Goal: Information Seeking & Learning: Learn about a topic

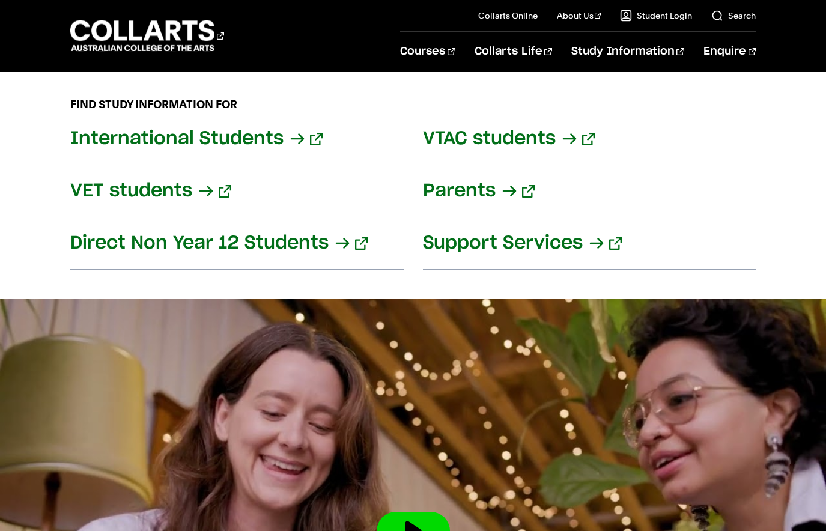
scroll to position [1524, 0]
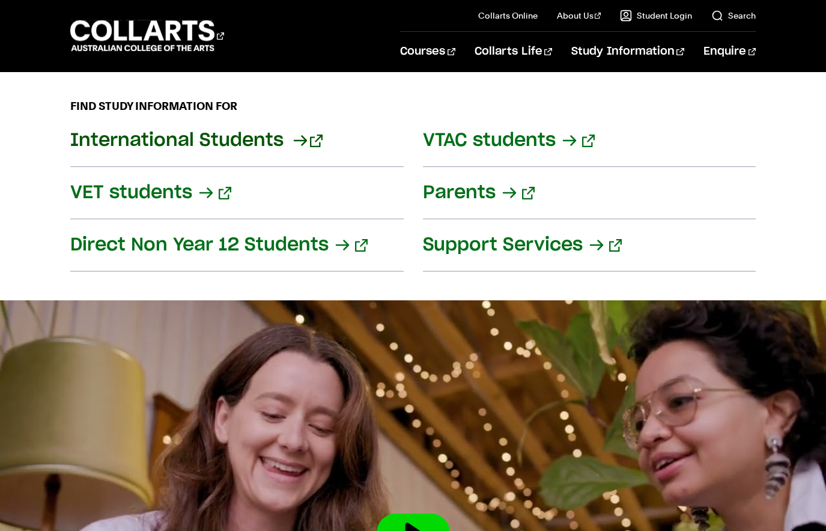
click at [240, 141] on link "International Students" at bounding box center [236, 141] width 333 height 52
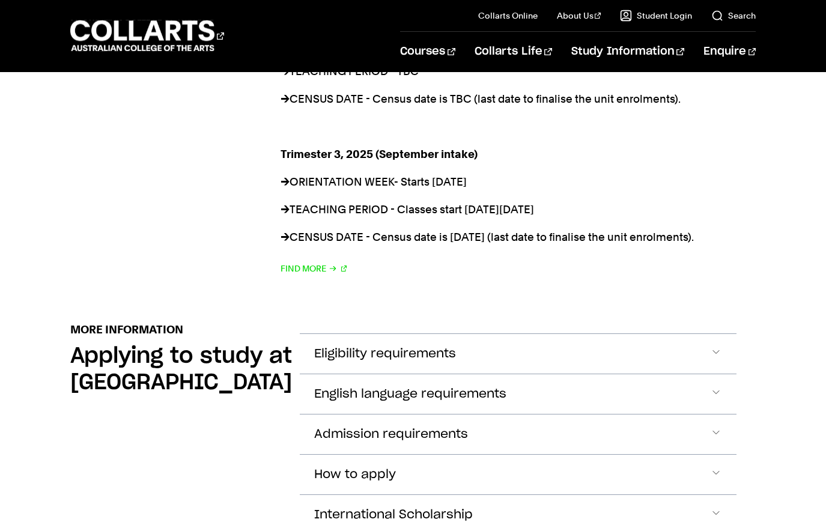
scroll to position [1306, 0]
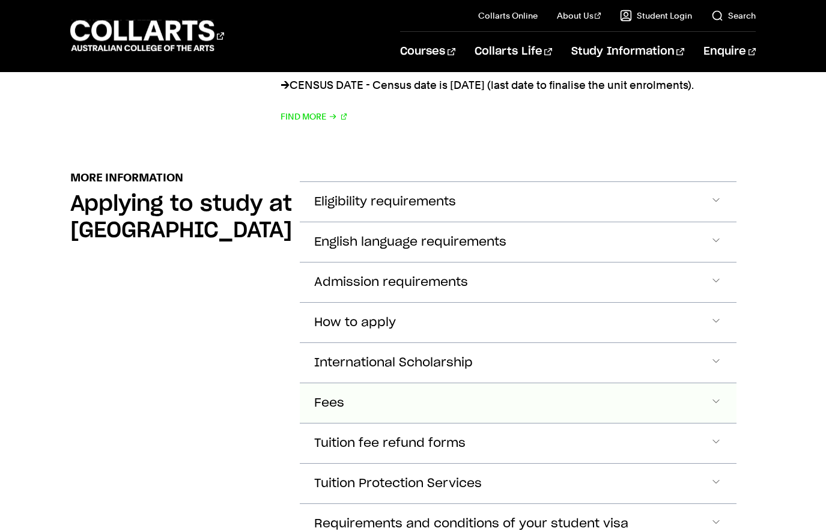
click at [401, 383] on button "Fees" at bounding box center [518, 403] width 437 height 40
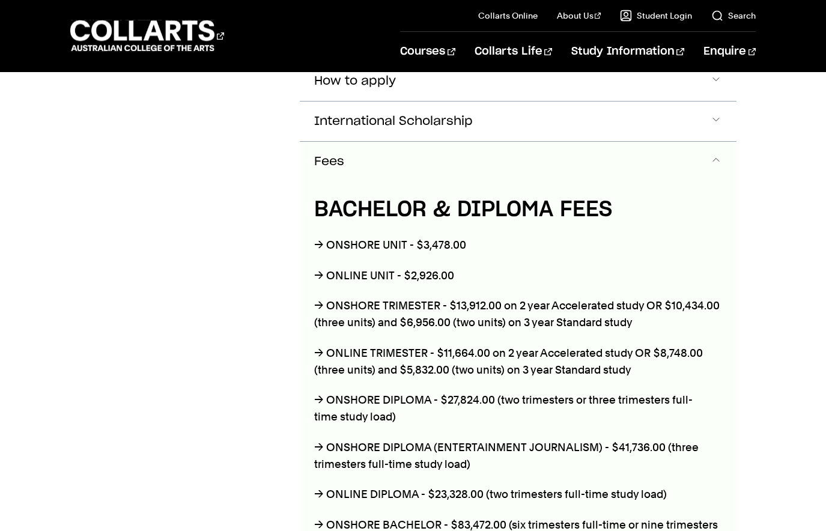
scroll to position [1562, 0]
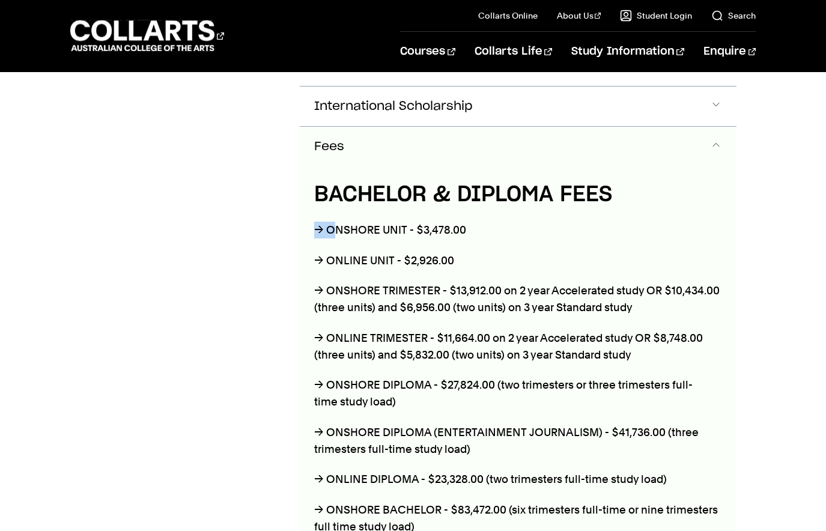
drag, startPoint x: 342, startPoint y: 198, endPoint x: 473, endPoint y: 187, distance: 131.3
click at [473, 187] on div "BACHELOR & DIPLOMA FEES → ONSHORE UNIT - $3,478.00 → ONLINE UNIT - $2,926.00 → …" at bounding box center [518, 449] width 437 height 566
click at [348, 282] on p "→ ONSHORE TRIMESTER - $13,912.00 on 2 year Accelerated study OR $10,434.00 (thr…" at bounding box center [518, 299] width 408 height 34
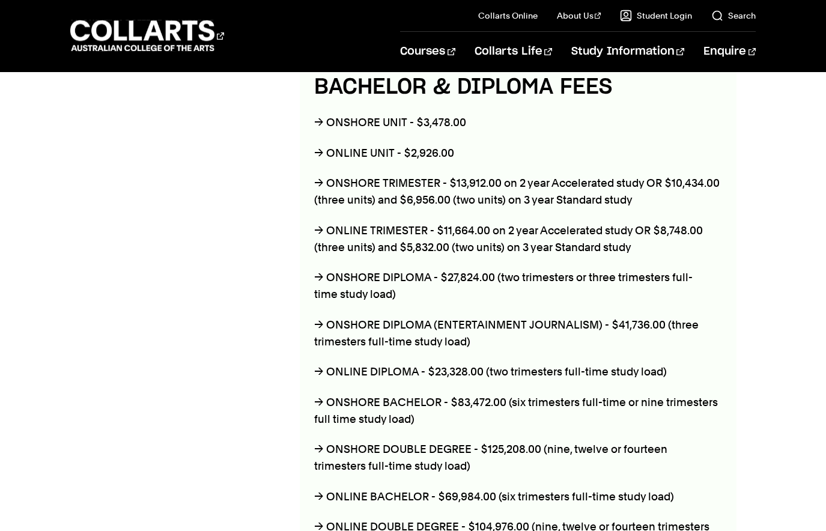
scroll to position [1673, 0]
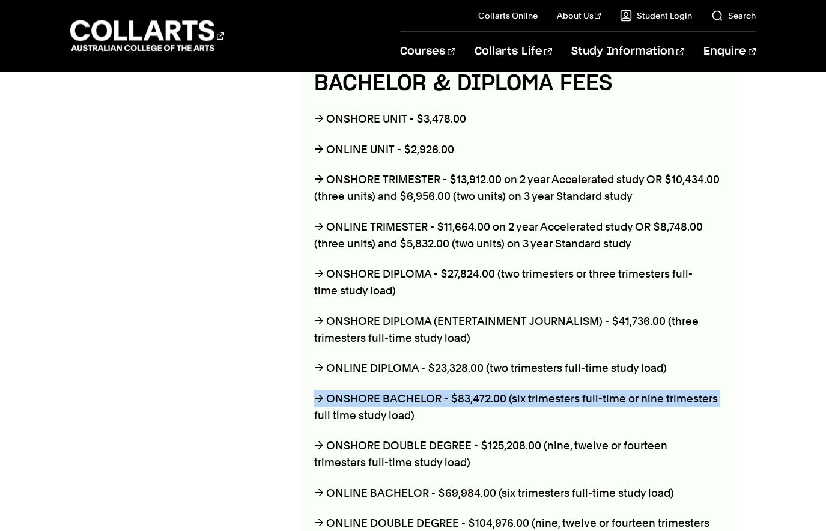
drag, startPoint x: 318, startPoint y: 362, endPoint x: 722, endPoint y: 362, distance: 404.1
click at [722, 362] on div "BACHELOR & DIPLOMA FEES → ONSHORE UNIT - $3,478.00 → ONLINE UNIT - $2,926.00 → …" at bounding box center [518, 338] width 437 height 566
drag, startPoint x: 492, startPoint y: 361, endPoint x: 330, endPoint y: 361, distance: 162.7
click at [330, 390] on p "→ ONSHORE BACHELOR - $83,472.00 (six trimesters full-time or nine trimesters fu…" at bounding box center [518, 407] width 408 height 34
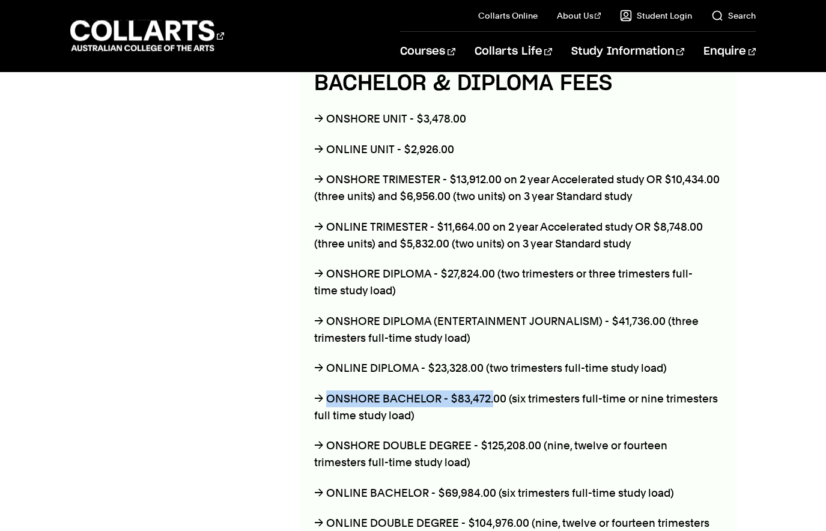
click at [330, 390] on p "→ ONSHORE BACHELOR - $83,472.00 (six trimesters full-time or nine trimesters fu…" at bounding box center [518, 407] width 408 height 34
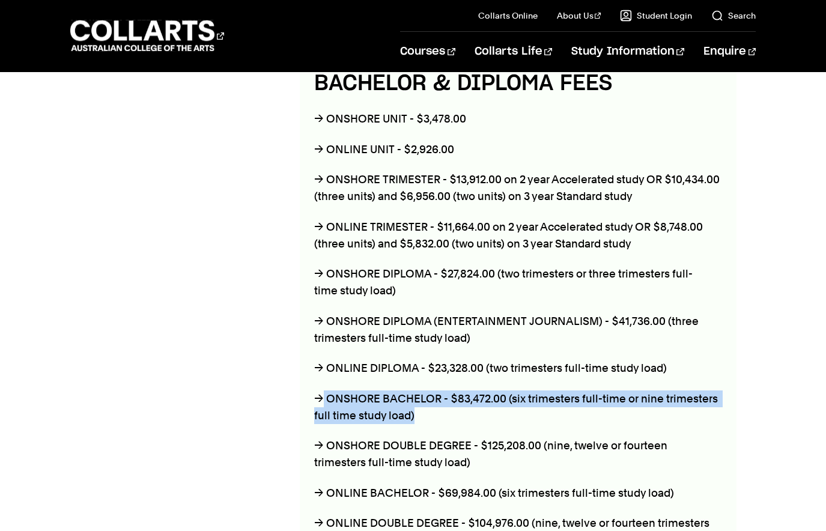
drag, startPoint x: 319, startPoint y: 362, endPoint x: 740, endPoint y: 382, distance: 420.8
click at [740, 382] on section "More Information Applying to study at [GEOGRAPHIC_DATA] Eligibility requirement…" at bounding box center [412, 302] width 685 height 1038
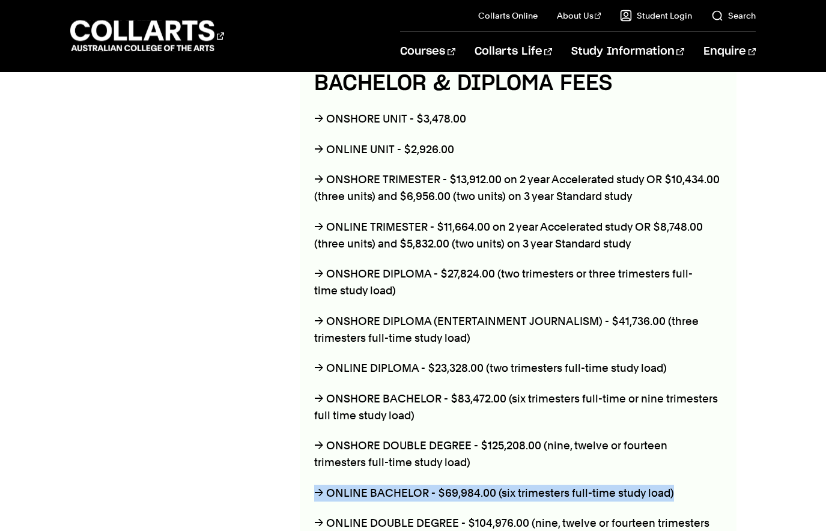
drag, startPoint x: 674, startPoint y: 459, endPoint x: 313, endPoint y: 461, distance: 360.9
click at [314, 485] on p "→ ONLINE BACHELOR - $69,984.00 (six trimesters full-time study load)" at bounding box center [518, 493] width 408 height 17
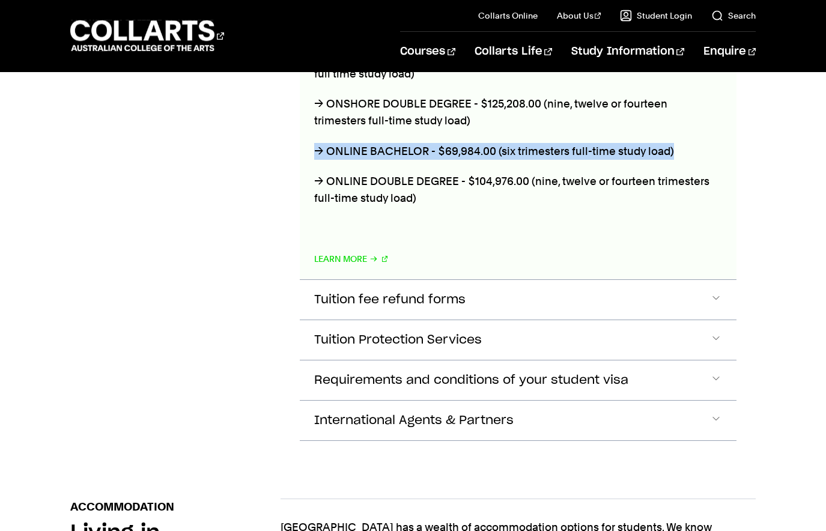
scroll to position [2053, 0]
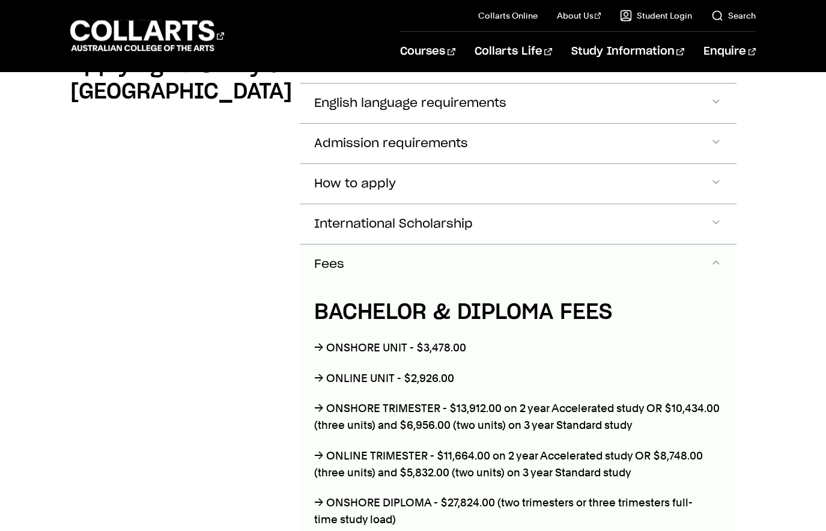
click at [386, 204] on button "International Scholarship" at bounding box center [518, 224] width 437 height 40
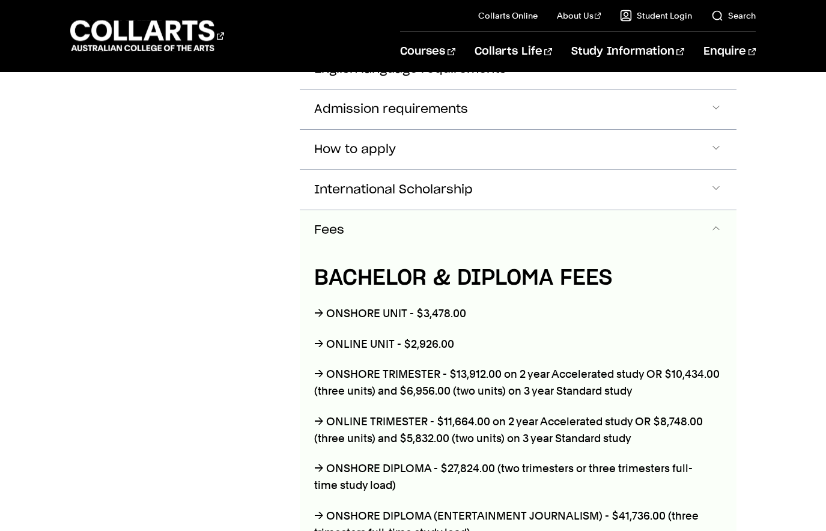
scroll to position [1507, 0]
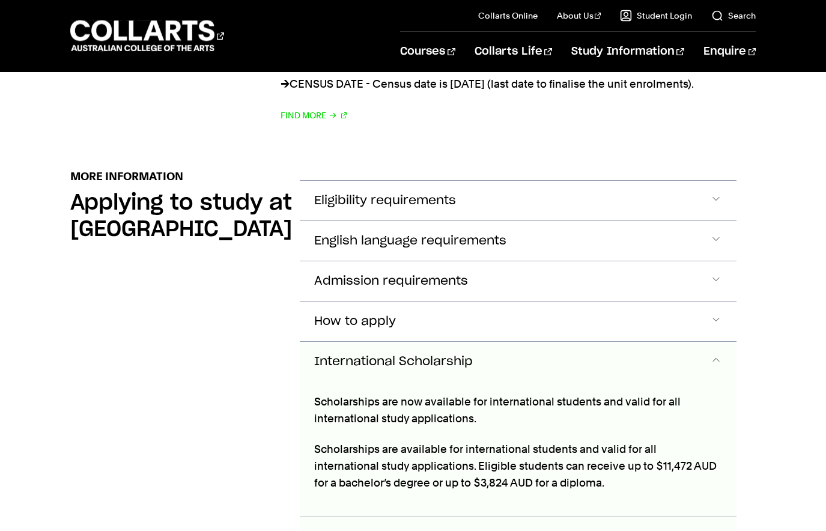
click at [324, 194] on span "Eligibility requirements" at bounding box center [385, 201] width 142 height 14
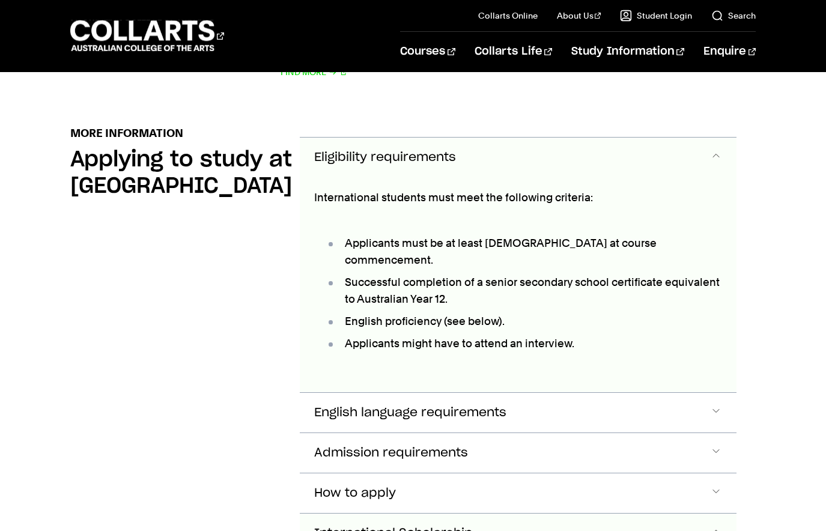
scroll to position [1352, 0]
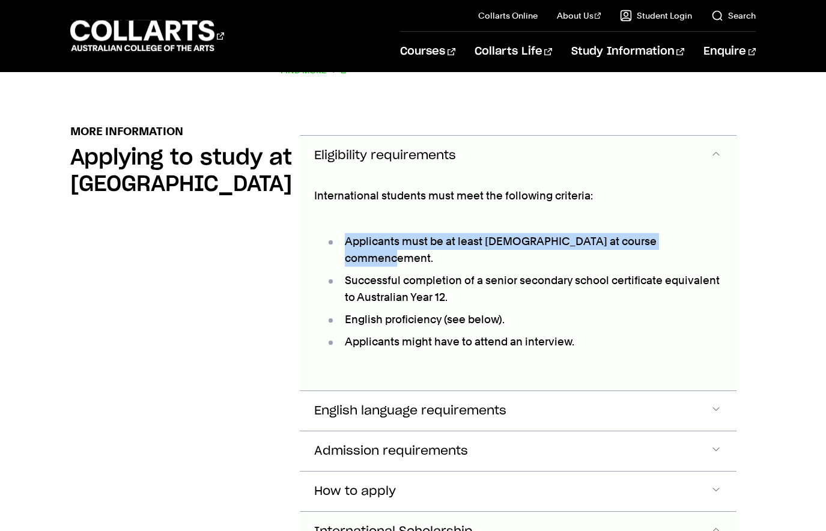
drag, startPoint x: 389, startPoint y: 202, endPoint x: 659, endPoint y: 216, distance: 270.0
click at [722, 207] on div "International students must meet the following criteria: Applicants must be at …" at bounding box center [518, 282] width 437 height 215
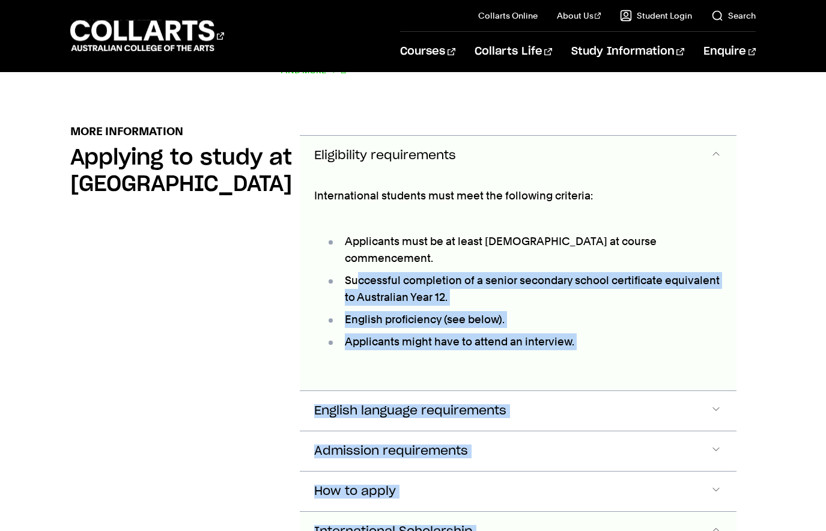
drag, startPoint x: 355, startPoint y: 231, endPoint x: 741, endPoint y: 251, distance: 386.6
click at [636, 274] on ul "Applicants must be at least [DEMOGRAPHIC_DATA] at course commencement. Successf…" at bounding box center [518, 290] width 408 height 147
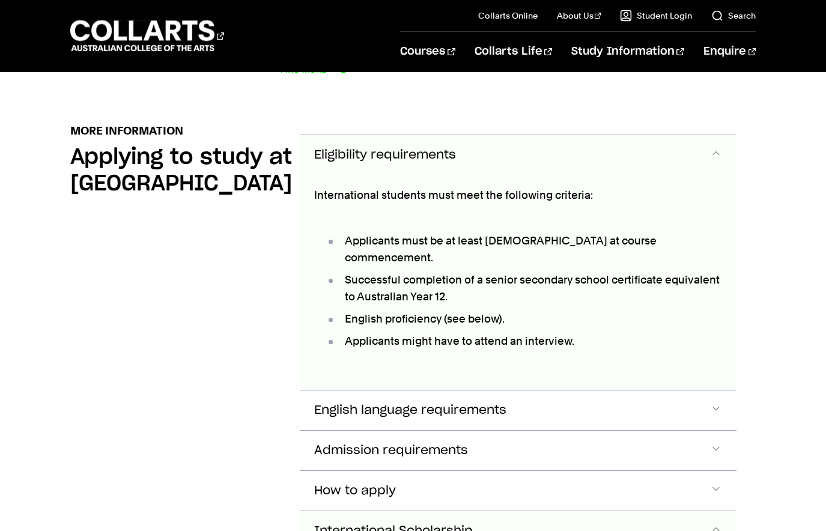
scroll to position [1356, 0]
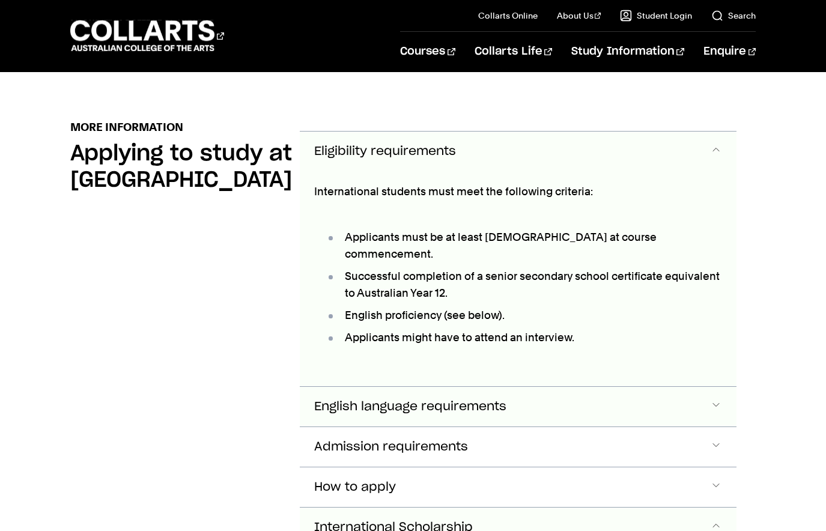
click at [533, 387] on button "English language requirements" at bounding box center [518, 407] width 437 height 40
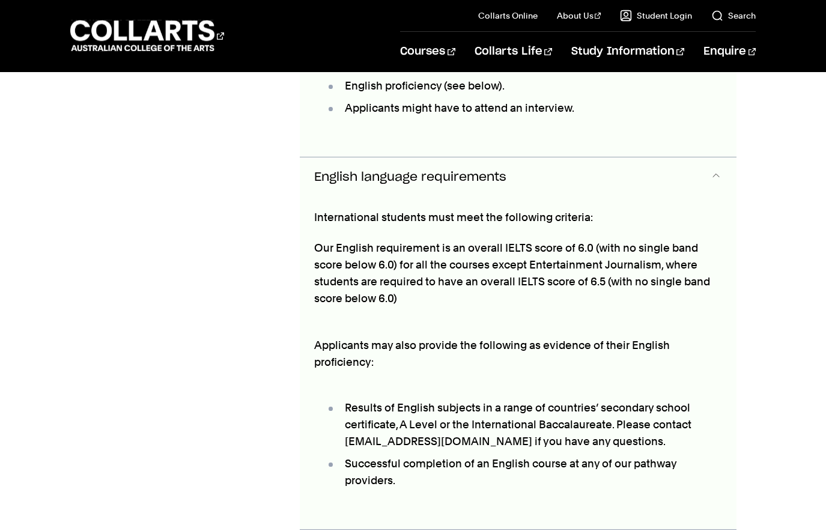
scroll to position [1593, 0]
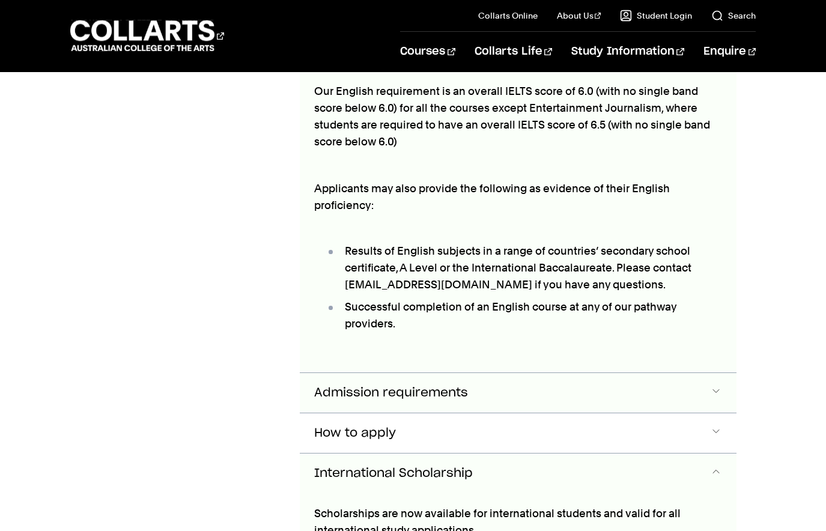
click at [556, 373] on button "Admission requirements" at bounding box center [518, 393] width 437 height 40
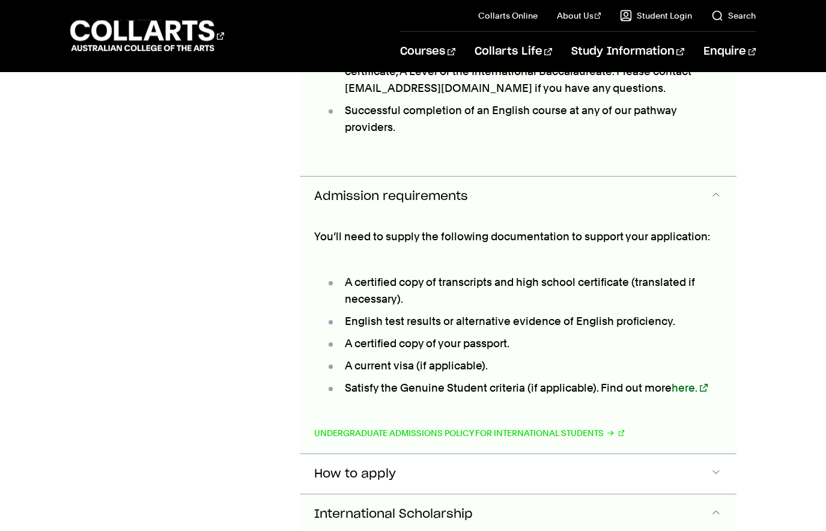
scroll to position [1957, 0]
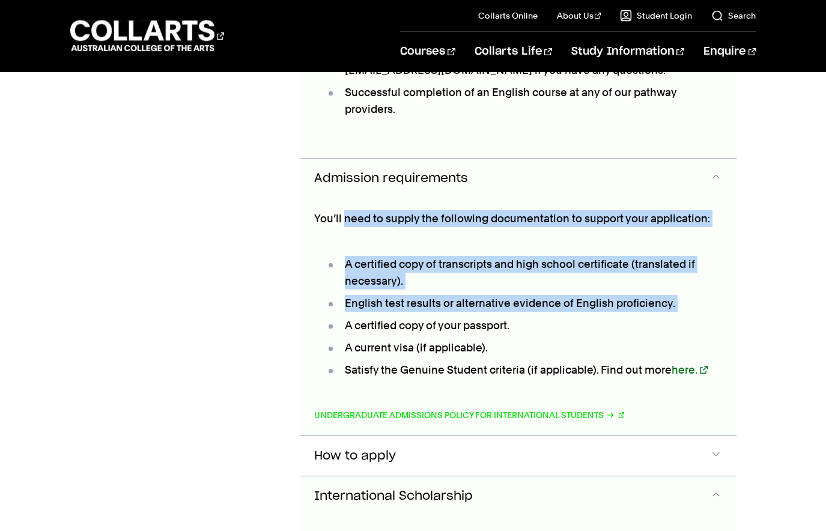
drag, startPoint x: 363, startPoint y: 163, endPoint x: 689, endPoint y: 265, distance: 341.1
click at [689, 265] on div "You’ll need to supply the following documentation to support your application: …" at bounding box center [518, 316] width 437 height 237
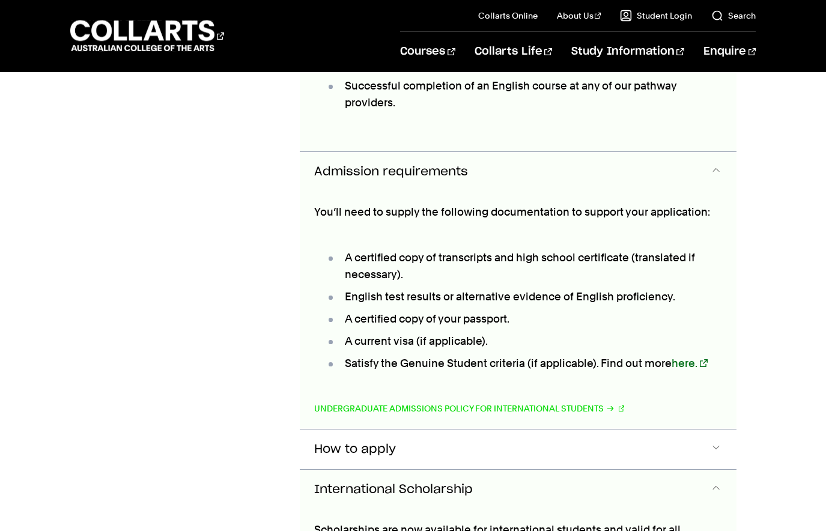
drag, startPoint x: 369, startPoint y: 270, endPoint x: 532, endPoint y: 278, distance: 162.9
click at [533, 278] on ul "A certified copy of transcripts and high school certificate (translated if nece…" at bounding box center [518, 310] width 408 height 153
drag, startPoint x: 516, startPoint y: 270, endPoint x: 371, endPoint y: 261, distance: 145.0
click at [354, 256] on ul "A certified copy of transcripts and high school certificate (translated if nece…" at bounding box center [518, 310] width 408 height 153
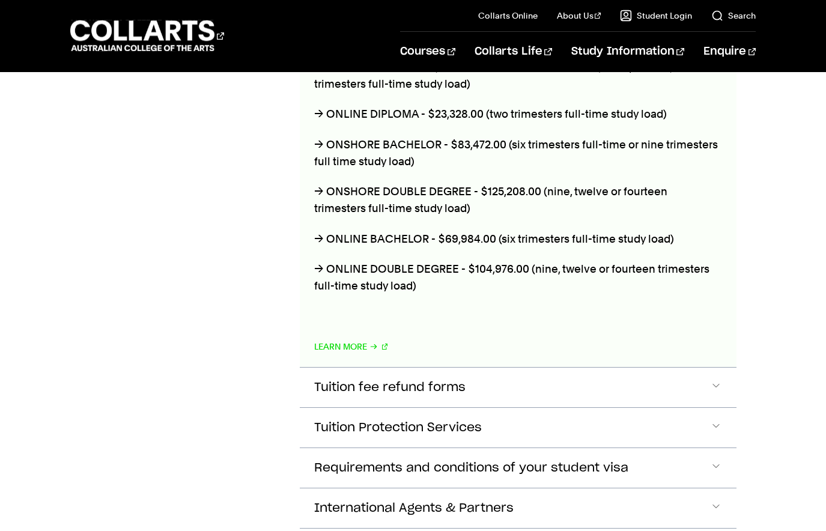
scroll to position [2847, 0]
click at [632, 447] on button "Requirements and conditions of your student visa" at bounding box center [518, 467] width 437 height 40
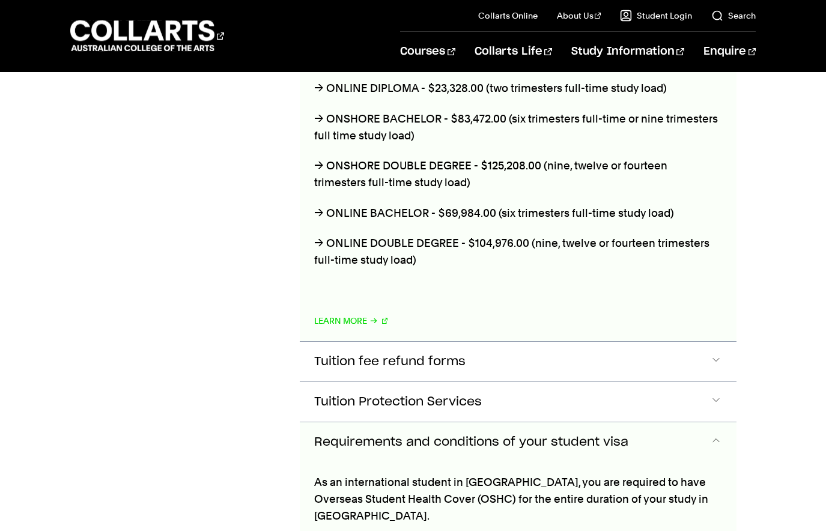
scroll to position [2828, 0]
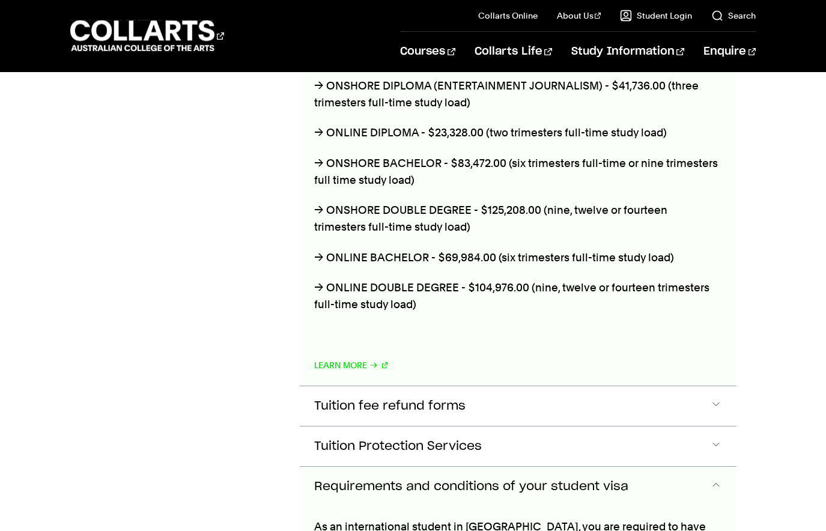
drag, startPoint x: 329, startPoint y: 204, endPoint x: 665, endPoint y: 204, distance: 336.3
click at [660, 249] on p "→ ONLINE BACHELOR - $69,984.00 (six trimesters full-time study load)" at bounding box center [518, 257] width 408 height 17
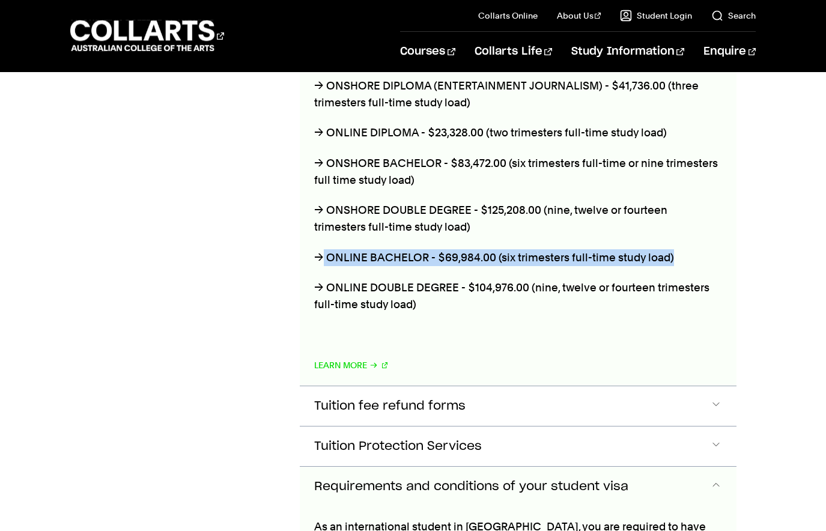
drag, startPoint x: 663, startPoint y: 203, endPoint x: 323, endPoint y: 203, distance: 339.9
click at [323, 249] on p "→ ONLINE BACHELOR - $69,984.00 (six trimesters full-time study load)" at bounding box center [518, 257] width 408 height 17
copy p "ONLINE BACHELOR - $69,984.00 (six trimesters full-time study load)"
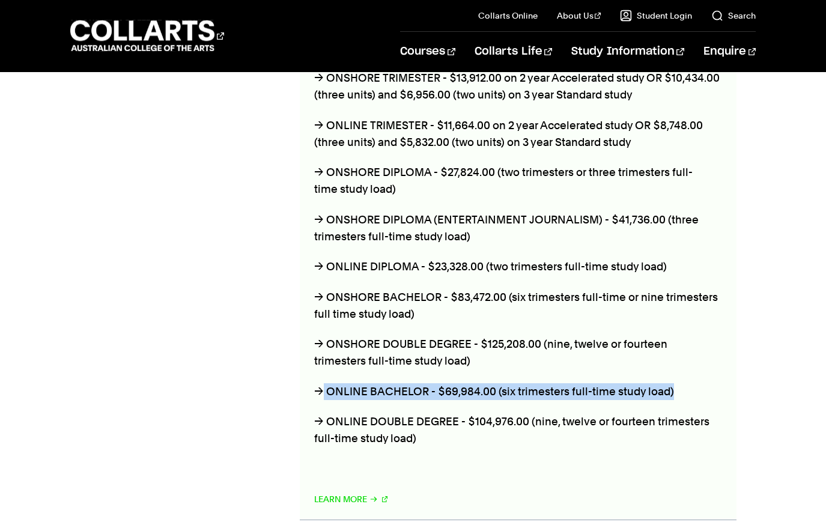
scroll to position [2638, 0]
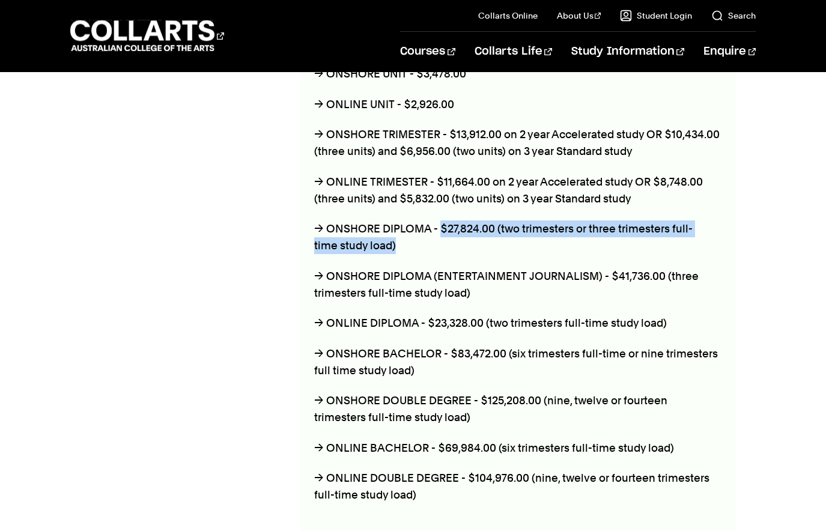
drag, startPoint x: 439, startPoint y: 179, endPoint x: 697, endPoint y: 187, distance: 257.7
click at [696, 220] on p "→ ONSHORE DIPLOMA - $27,824.00 (two trimesters or three trimesters full-time st…" at bounding box center [518, 237] width 408 height 34
click at [697, 220] on p "→ ONSHORE DIPLOMA - $27,824.00 (two trimesters or three trimesters full-time st…" at bounding box center [518, 237] width 408 height 34
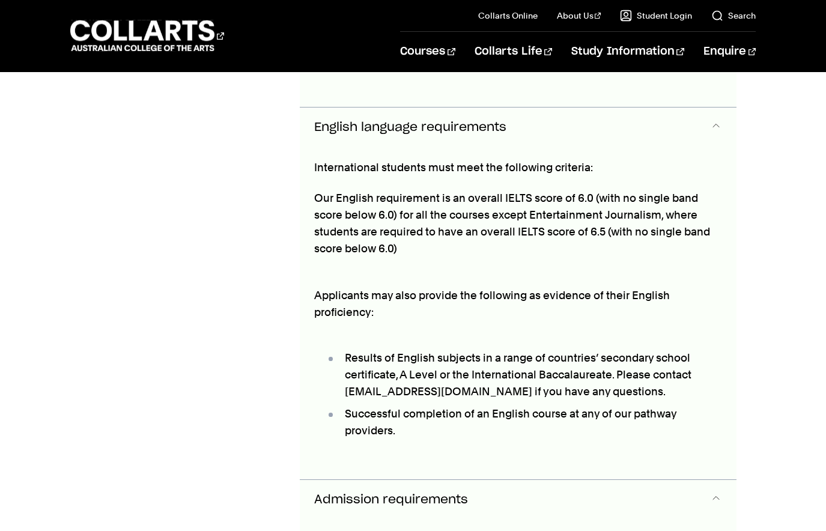
scroll to position [1616, 0]
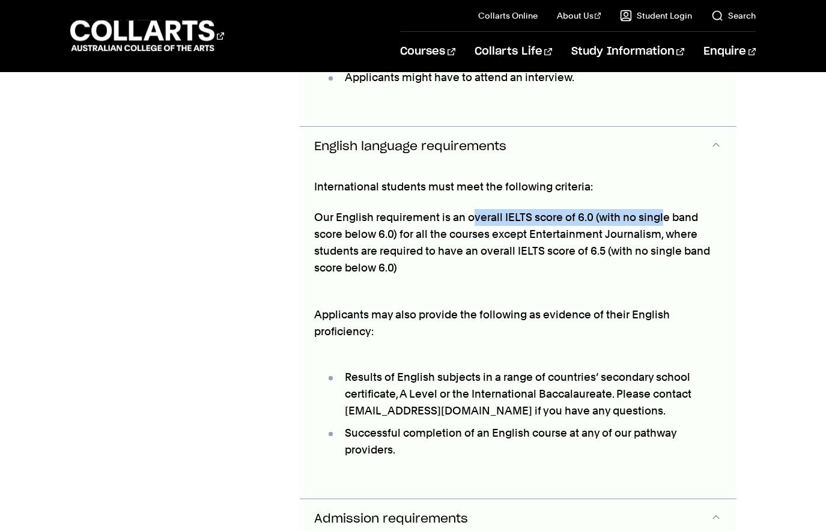
drag, startPoint x: 473, startPoint y: 171, endPoint x: 657, endPoint y: 168, distance: 185.0
click at [658, 209] on p "Our English requirement is an overall IELTS score of 6.0 (with no single band s…" at bounding box center [518, 242] width 408 height 67
click at [387, 209] on p "Our English requirement is an overall IELTS score of 6.0 (with no single band s…" at bounding box center [518, 242] width 408 height 67
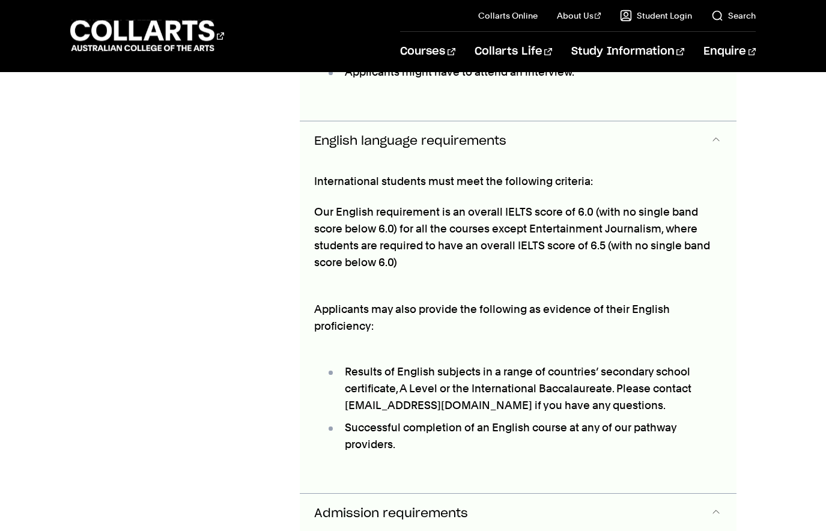
scroll to position [1624, 0]
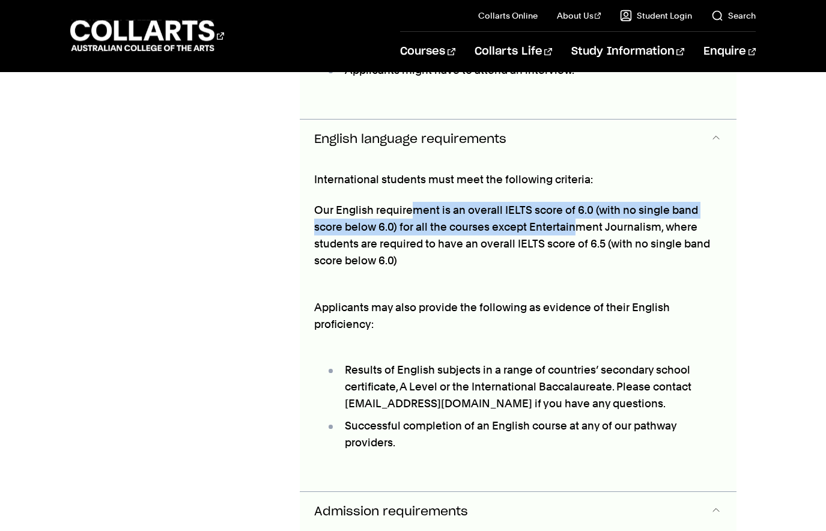
drag, startPoint x: 409, startPoint y: 167, endPoint x: 577, endPoint y: 177, distance: 168.4
click at [577, 202] on p "Our English requirement is an overall IELTS score of 6.0 (with no single band s…" at bounding box center [518, 235] width 408 height 67
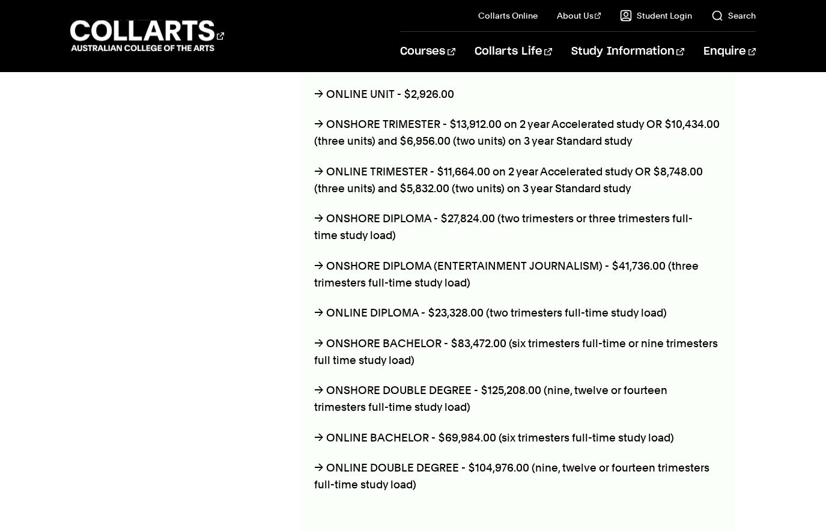
scroll to position [2650, 0]
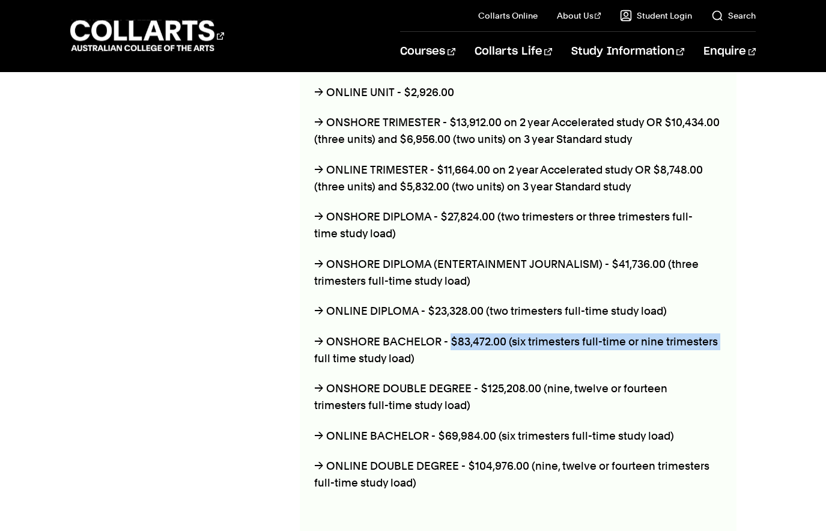
drag, startPoint x: 448, startPoint y: 286, endPoint x: 716, endPoint y: 290, distance: 268.4
click at [721, 333] on p "→ ONSHORE BACHELOR - $83,472.00 (six trimesters full-time or nine trimesters fu…" at bounding box center [518, 350] width 408 height 34
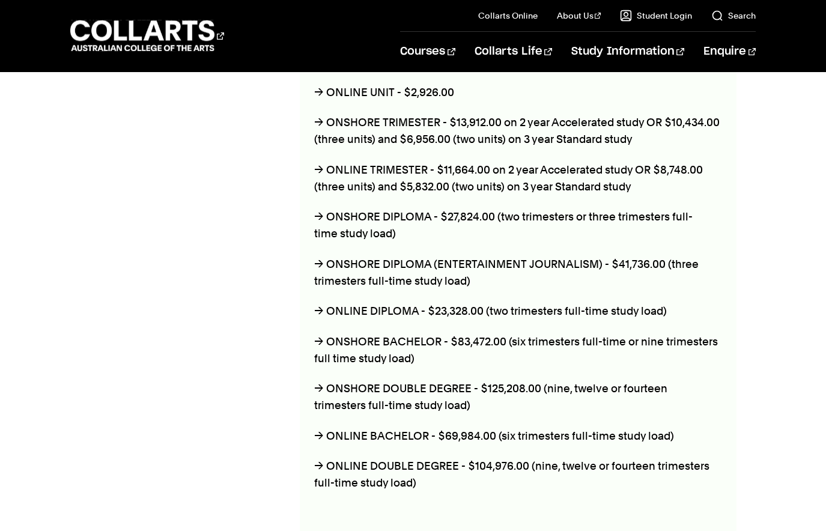
click at [715, 333] on p "→ ONSHORE BACHELOR - $83,472.00 (six trimesters full-time or nine trimesters fu…" at bounding box center [518, 350] width 408 height 34
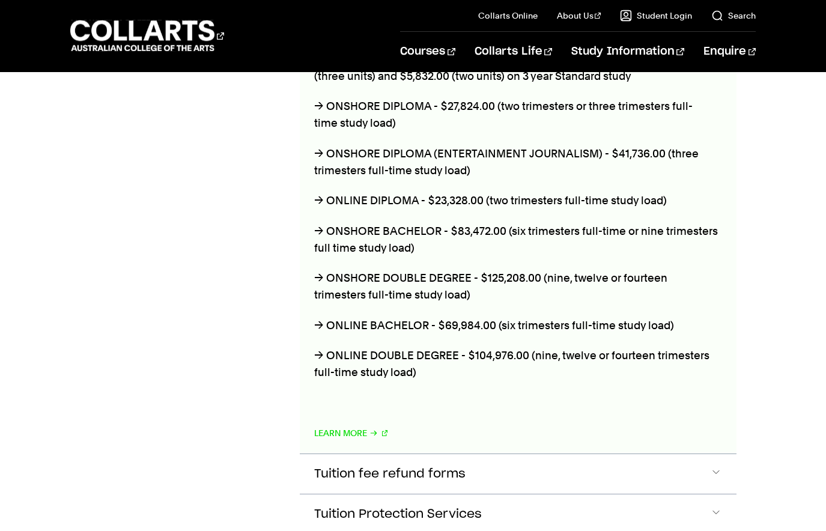
scroll to position [2760, 0]
click at [455, 223] on p "→ ONSHORE BACHELOR - $83,472.00 (six trimesters full-time or nine trimesters fu…" at bounding box center [518, 240] width 408 height 34
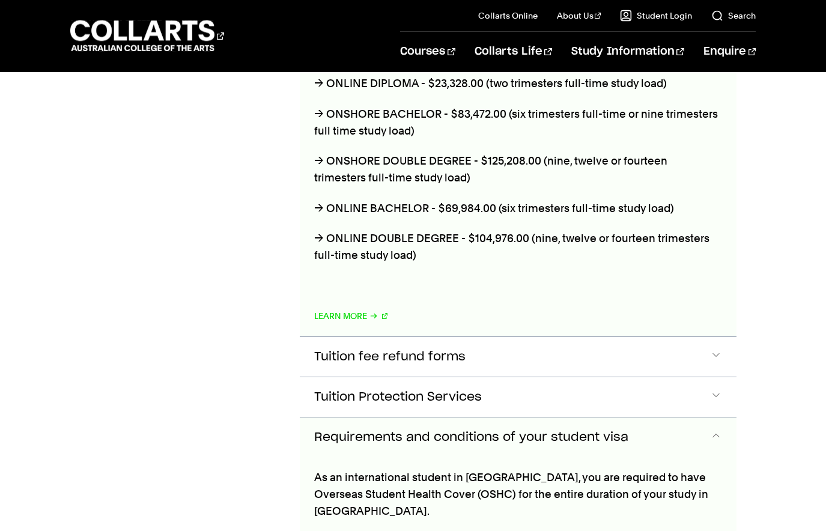
scroll to position [2895, 0]
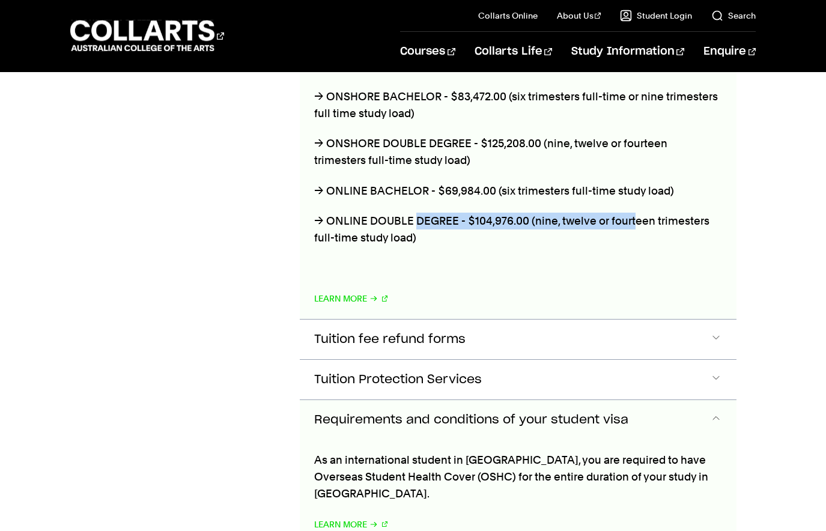
drag, startPoint x: 417, startPoint y: 168, endPoint x: 630, endPoint y: 168, distance: 213.2
click at [630, 213] on p "→ ONLINE DOUBLE DEGREE - $104,976.00 (nine, twelve or fourteen trimesters full-…" at bounding box center [518, 230] width 408 height 34
click at [674, 319] on button "Tuition fee refund forms" at bounding box center [518, 339] width 437 height 40
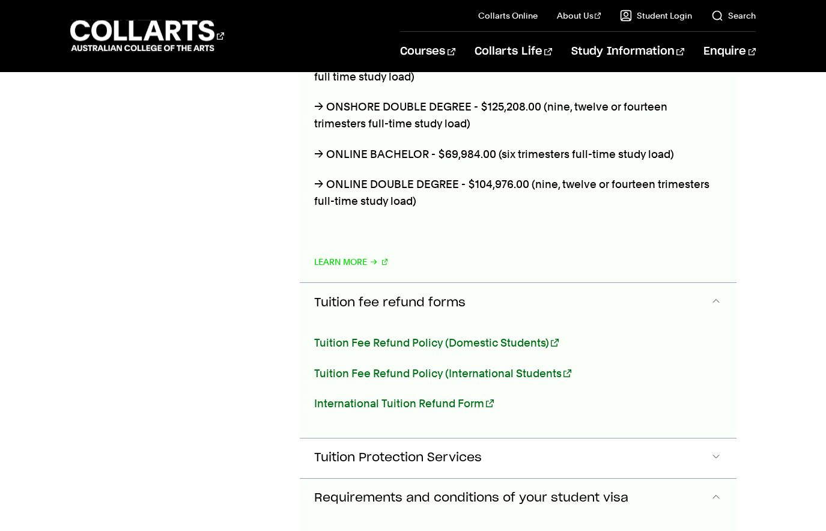
scroll to position [3056, 0]
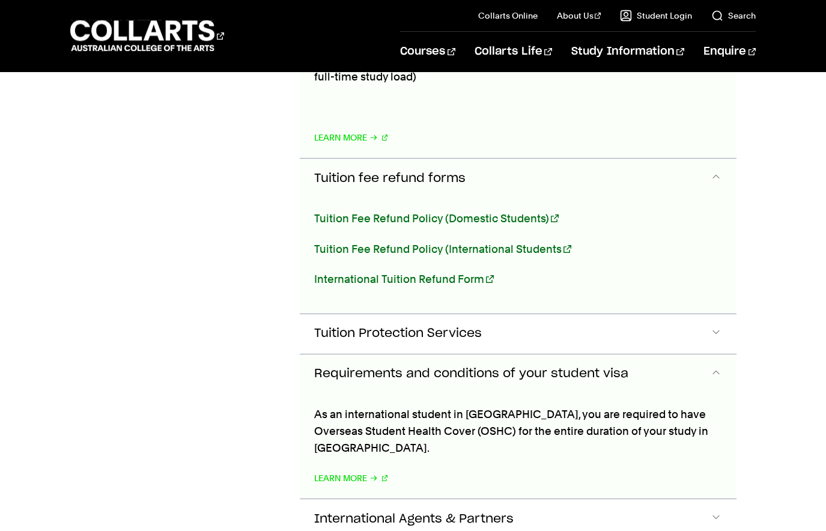
click at [567, 159] on button "Tuition fee refund forms" at bounding box center [518, 179] width 437 height 40
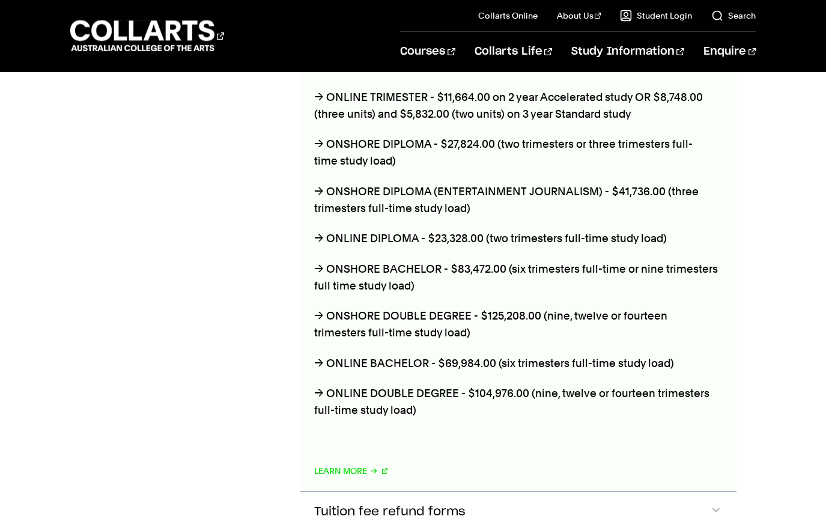
scroll to position [2683, 0]
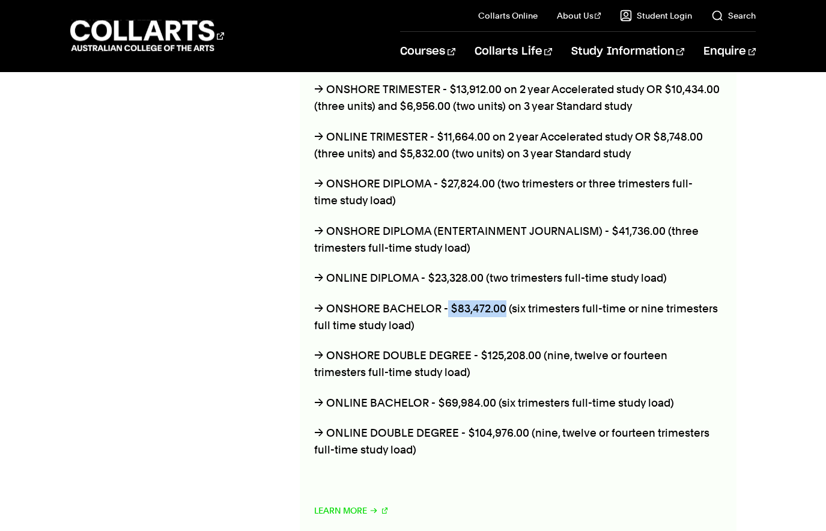
drag, startPoint x: 447, startPoint y: 256, endPoint x: 504, endPoint y: 255, distance: 57.7
click at [504, 300] on p "→ ONSHORE BACHELOR - $83,472.00 (six trimesters full-time or nine trimesters fu…" at bounding box center [518, 317] width 408 height 34
